Goal: Answer question/provide support: Answer question/provide support

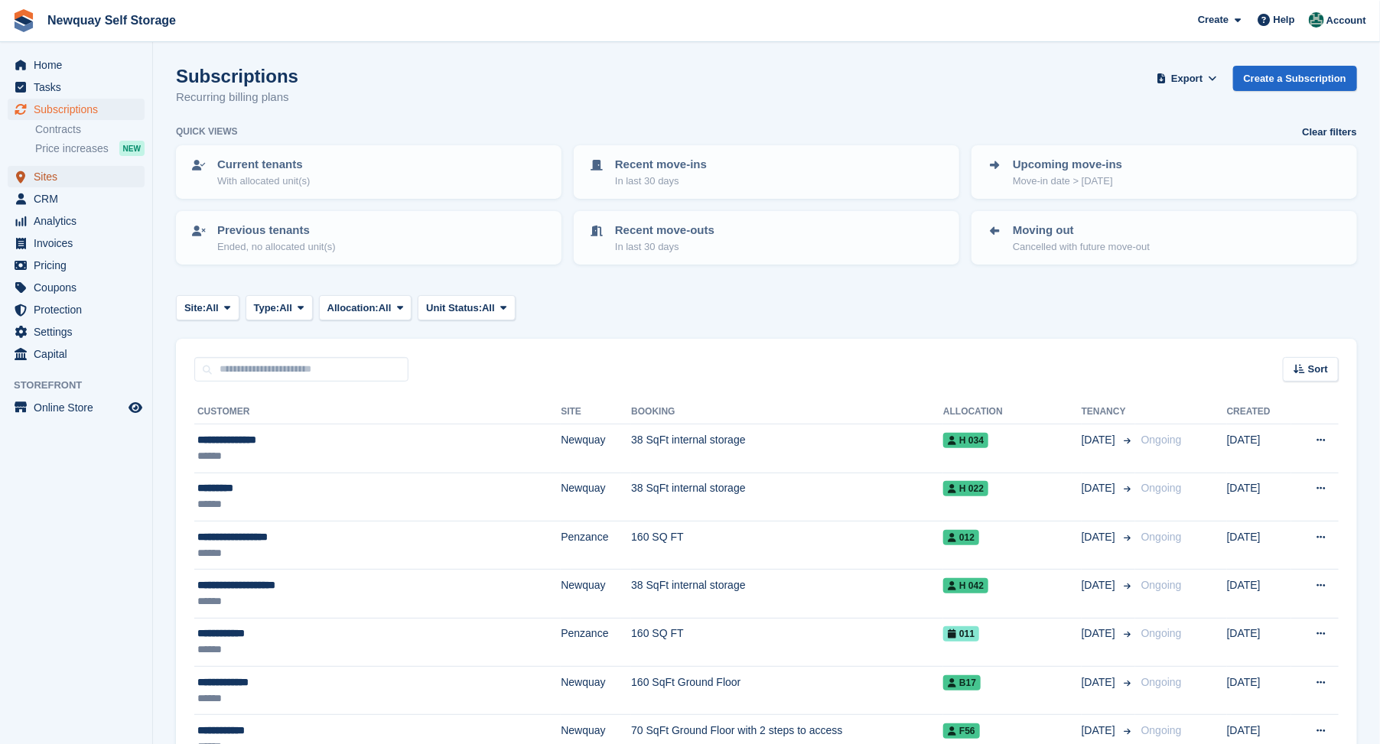
click at [48, 176] on span "Sites" at bounding box center [80, 176] width 92 height 21
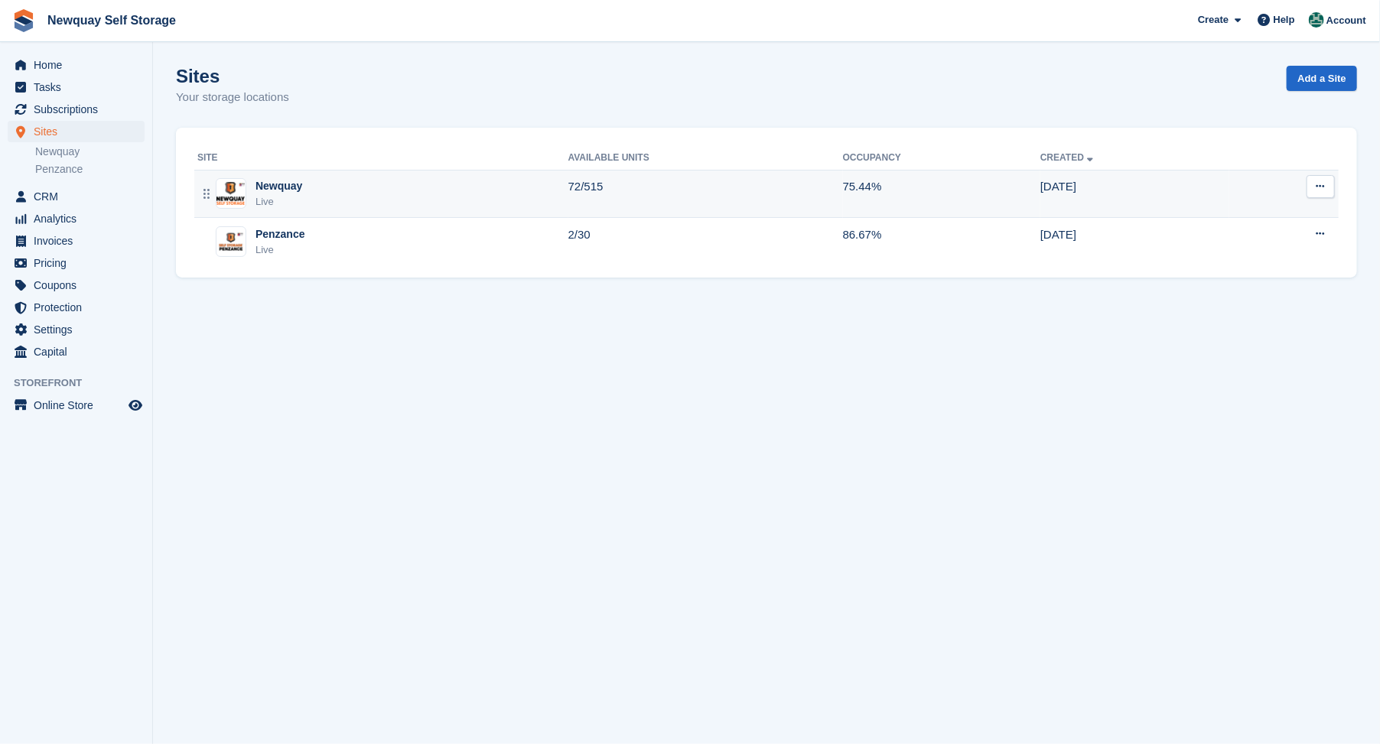
click at [270, 184] on div "Newquay" at bounding box center [278, 186] width 47 height 16
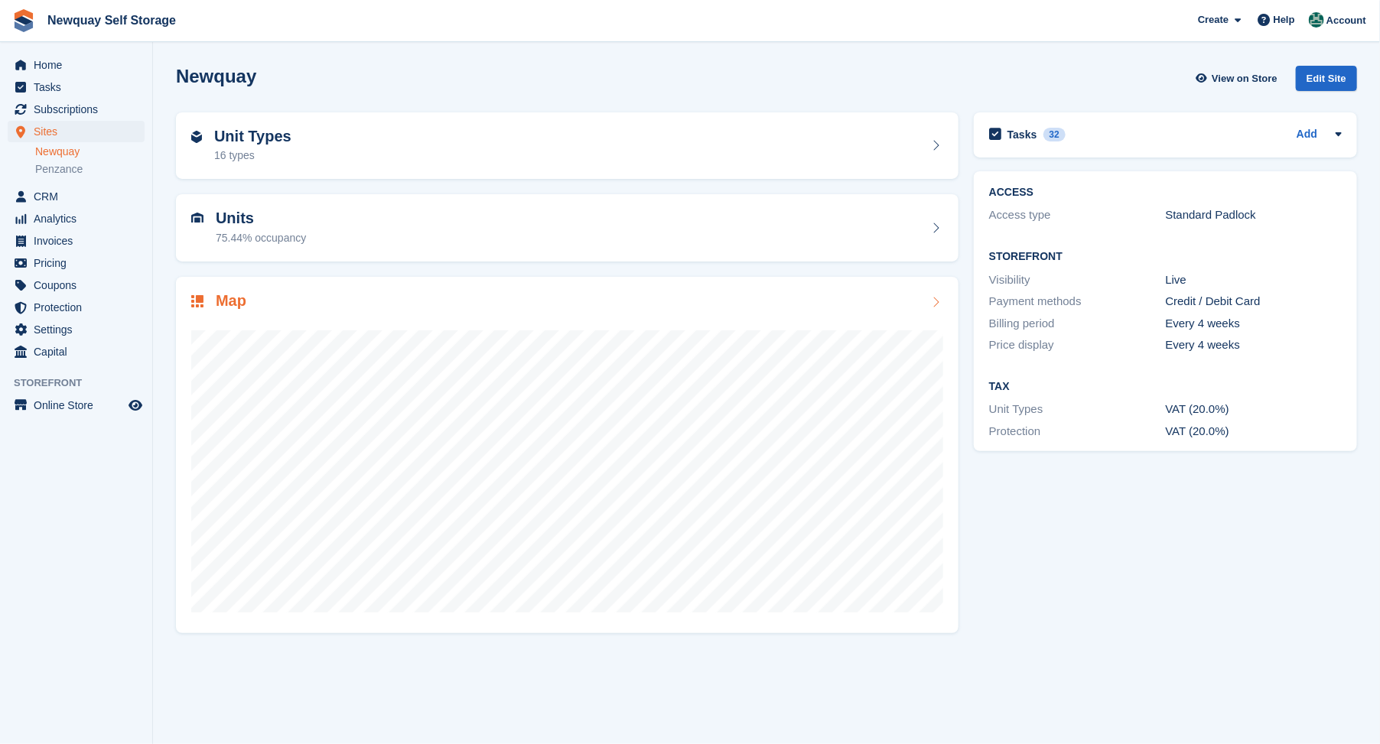
click at [226, 298] on h2 "Map" at bounding box center [231, 301] width 31 height 18
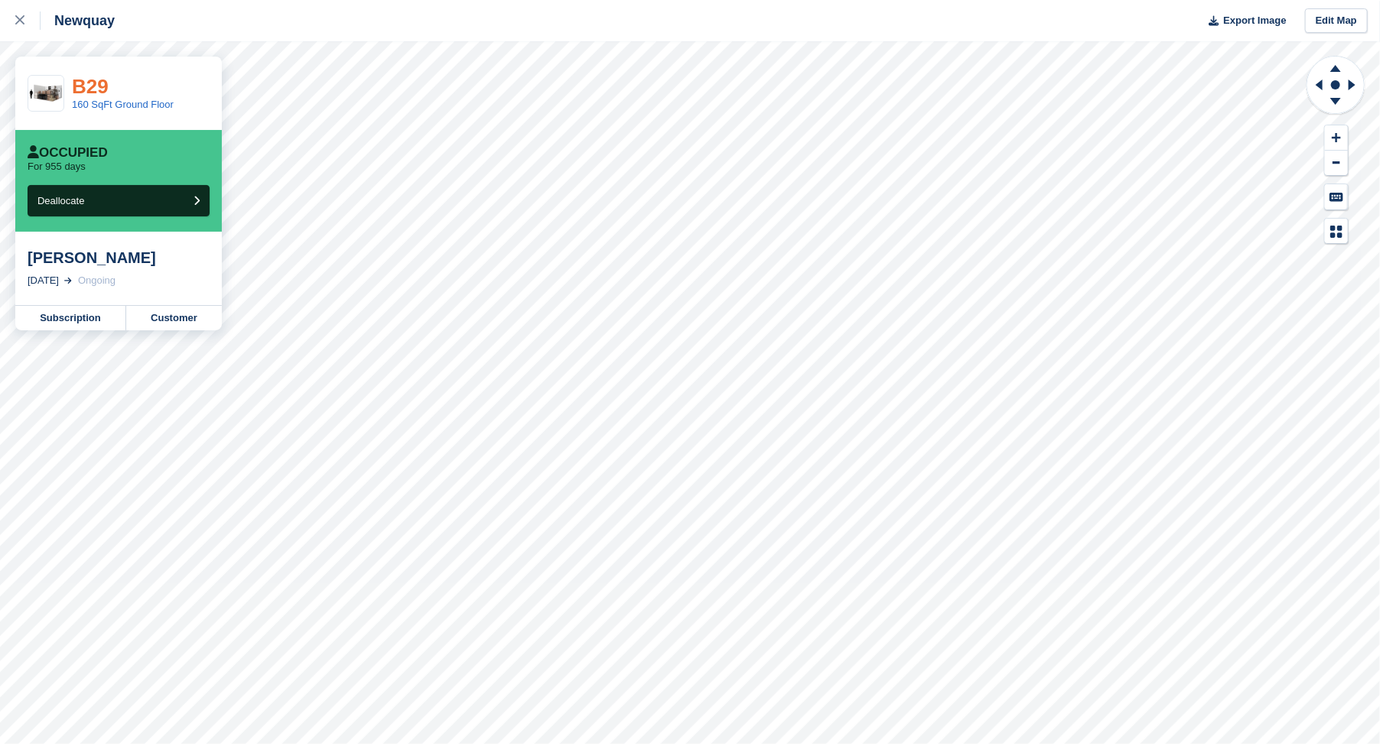
click at [86, 85] on link "B29" at bounding box center [90, 86] width 37 height 23
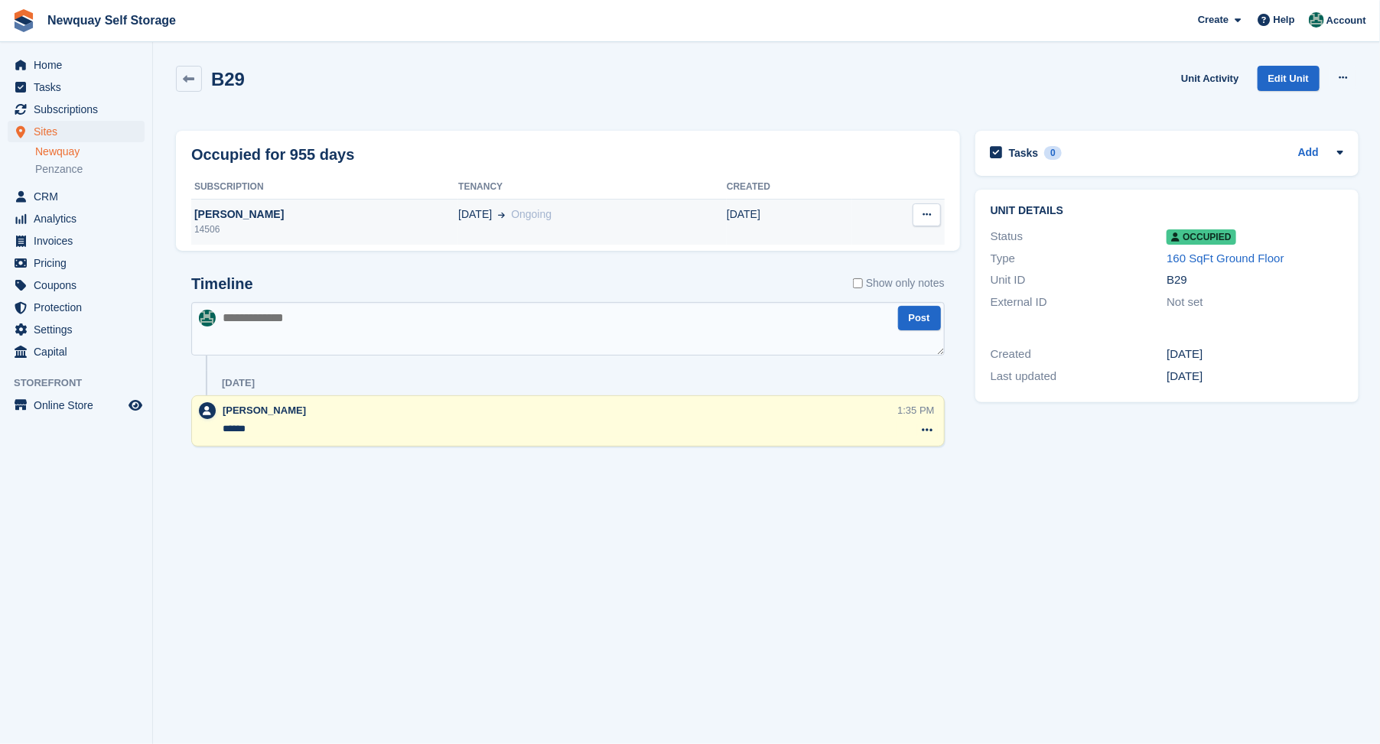
click at [211, 215] on div "[PERSON_NAME]" at bounding box center [324, 214] width 267 height 16
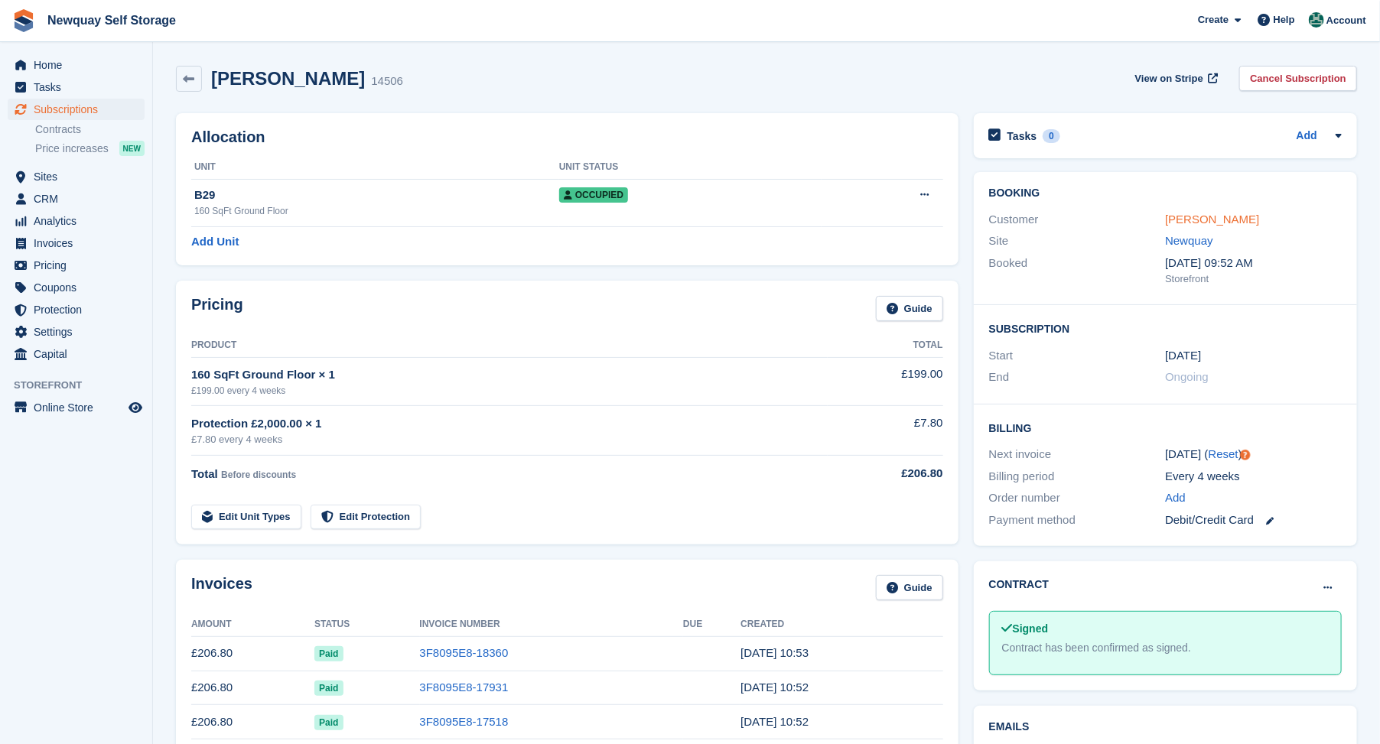
click at [1211, 219] on link "[PERSON_NAME]" at bounding box center [1212, 219] width 94 height 13
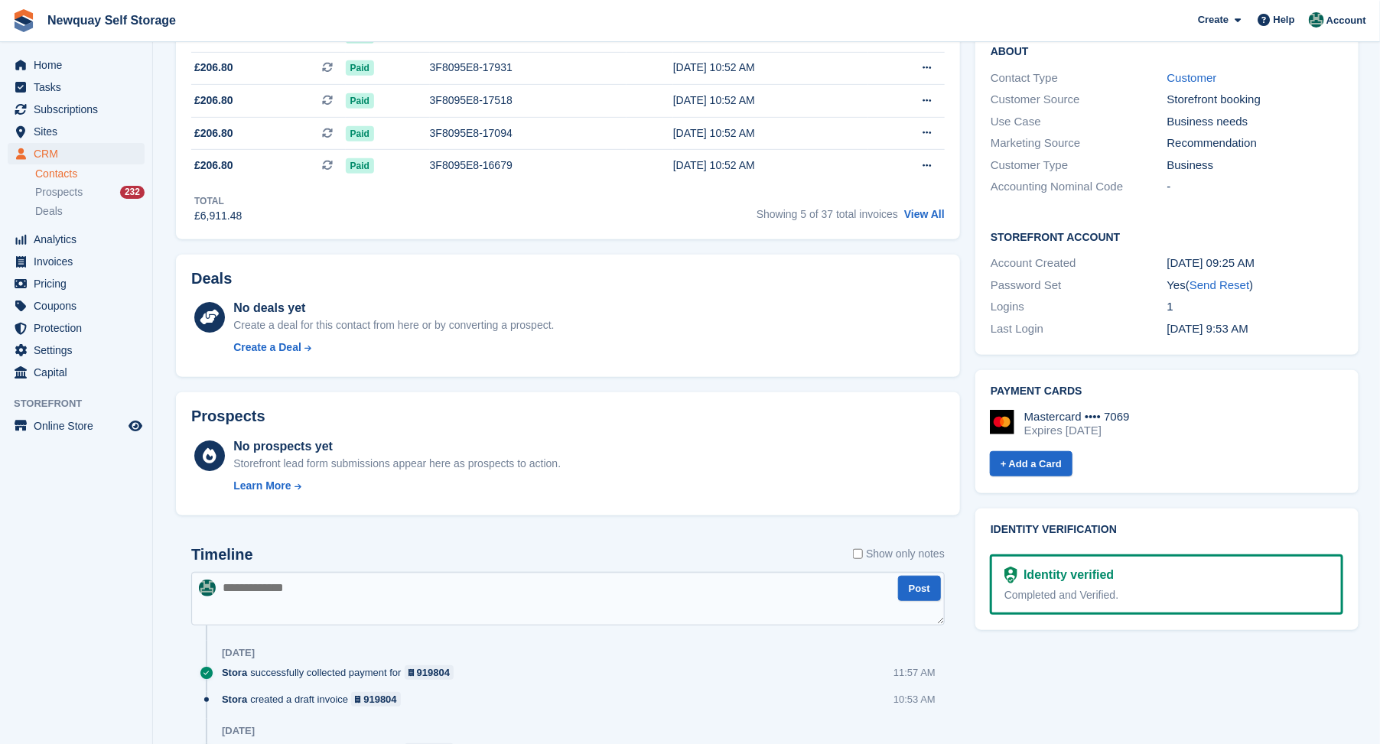
scroll to position [424, 0]
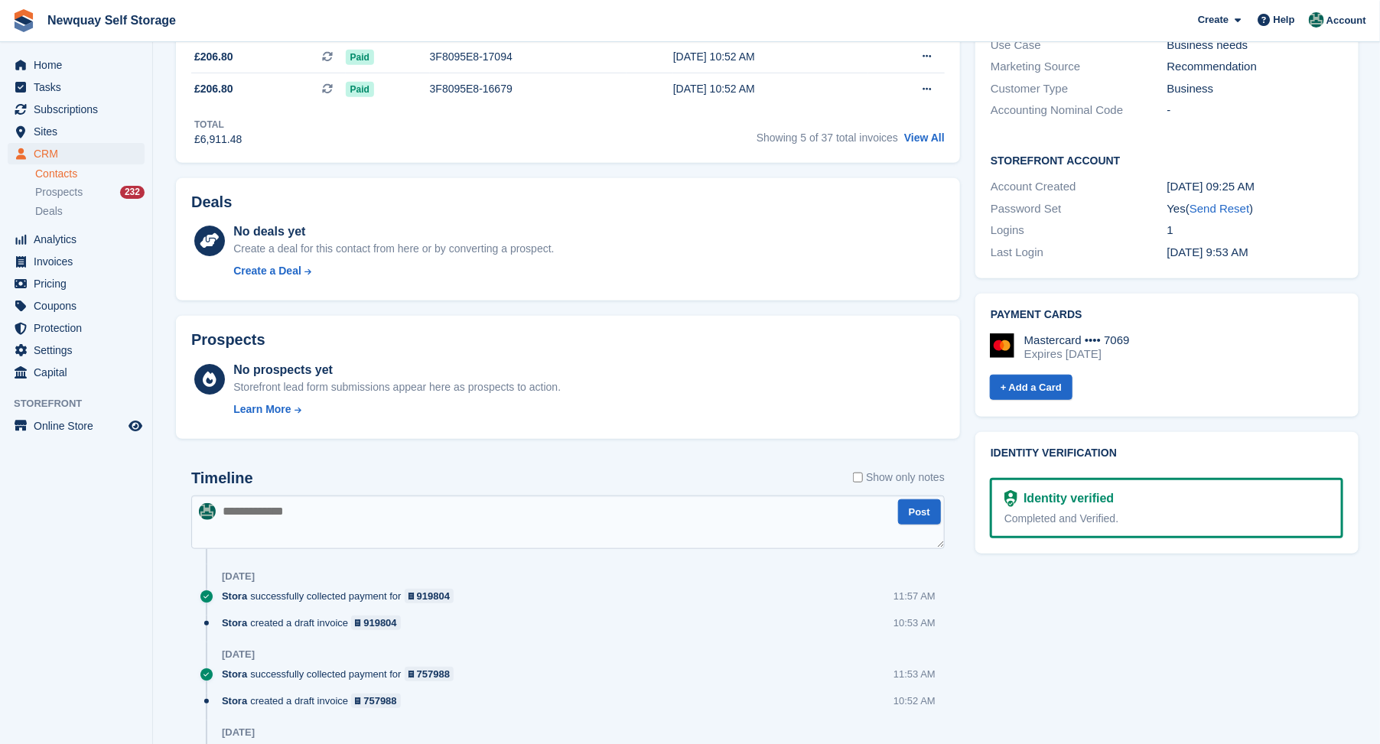
click at [232, 511] on textarea at bounding box center [567, 523] width 753 height 54
type textarea "**********"
click at [760, 364] on div "No prospects yet Storefront lead form submissions appear here as prospects to a…" at bounding box center [588, 392] width 711 height 63
